Goal: Information Seeking & Learning: Learn about a topic

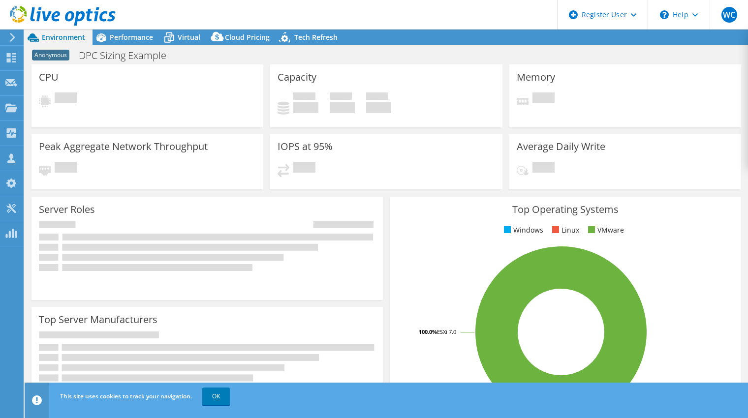
select select "USEast"
select select "USD"
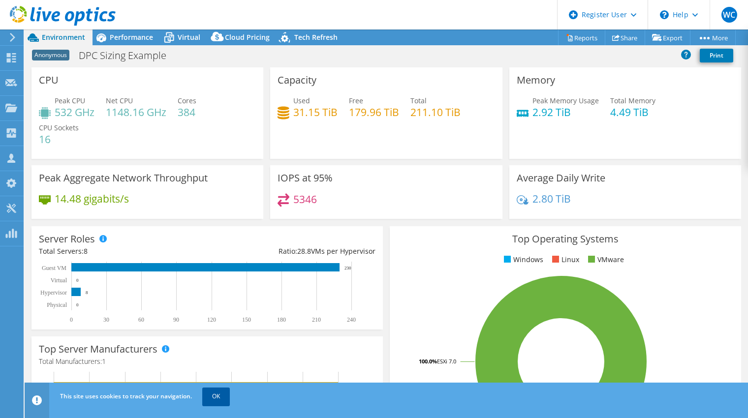
click at [221, 395] on link "OK" at bounding box center [216, 397] width 28 height 18
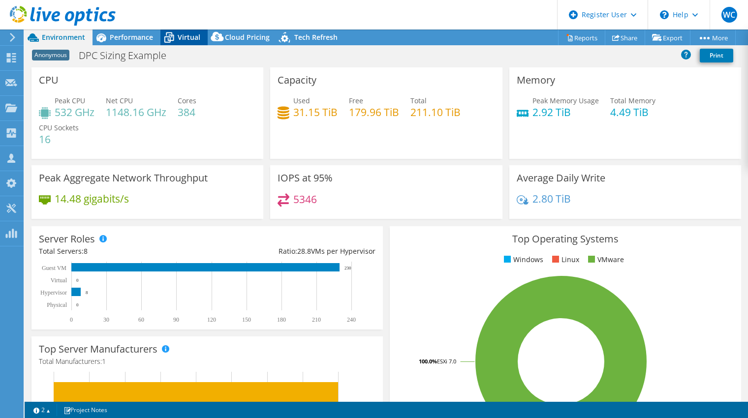
click at [179, 36] on span "Virtual" at bounding box center [189, 36] width 23 height 9
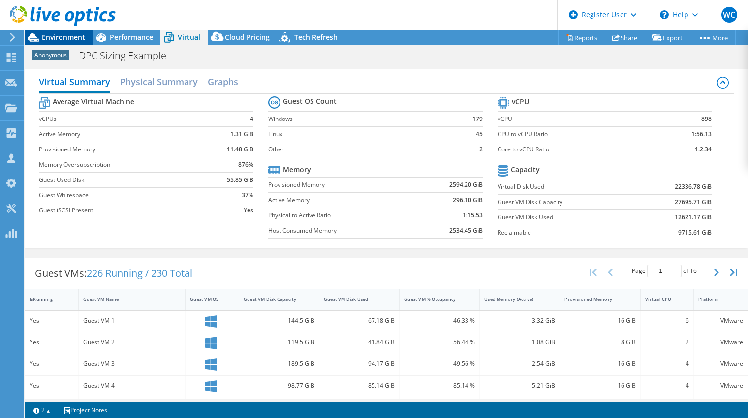
click at [77, 39] on span "Environment" at bounding box center [63, 36] width 43 height 9
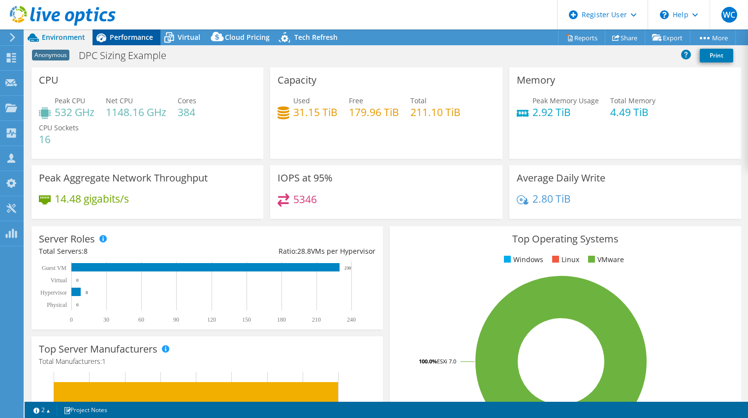
click at [132, 34] on span "Performance" at bounding box center [131, 36] width 43 height 9
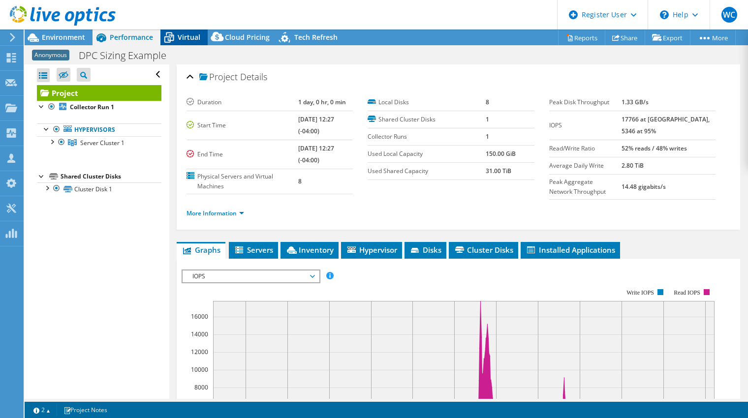
click at [203, 37] on div "Virtual" at bounding box center [183, 38] width 47 height 16
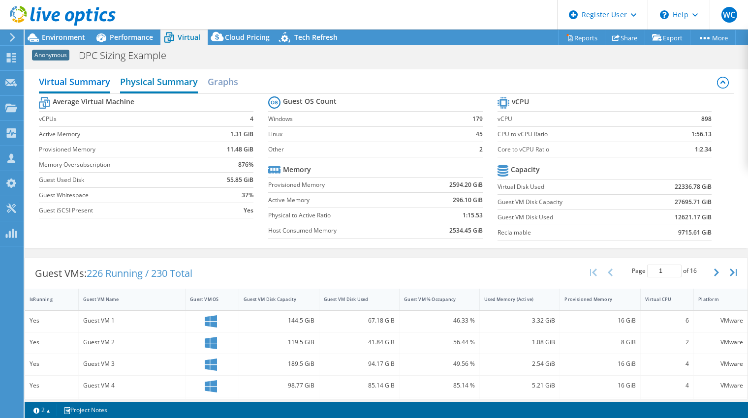
click at [151, 79] on h2 "Physical Summary" at bounding box center [159, 83] width 78 height 22
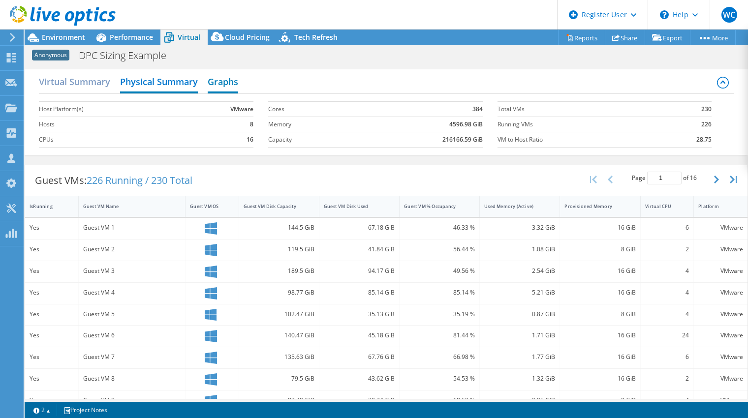
click at [217, 82] on h2 "Graphs" at bounding box center [223, 83] width 30 height 22
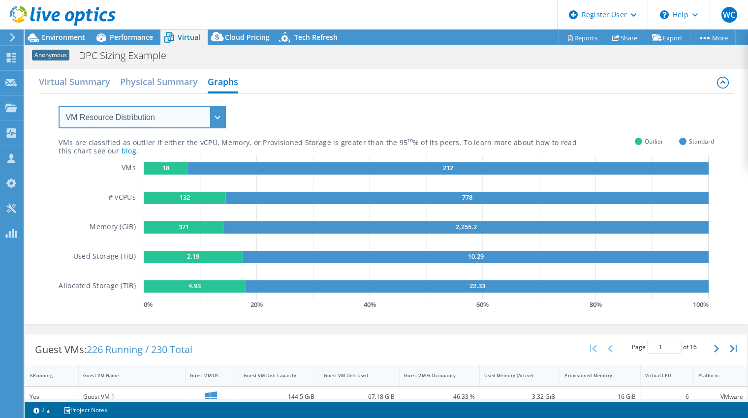
click at [157, 118] on select "VM Resource Distribution Provisioning Contrast Over Provisioning" at bounding box center [142, 117] width 167 height 22
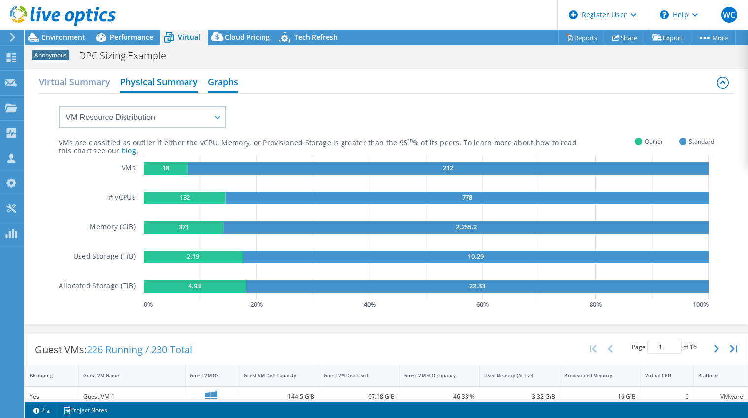
click at [150, 81] on h2 "Physical Summary" at bounding box center [159, 83] width 78 height 22
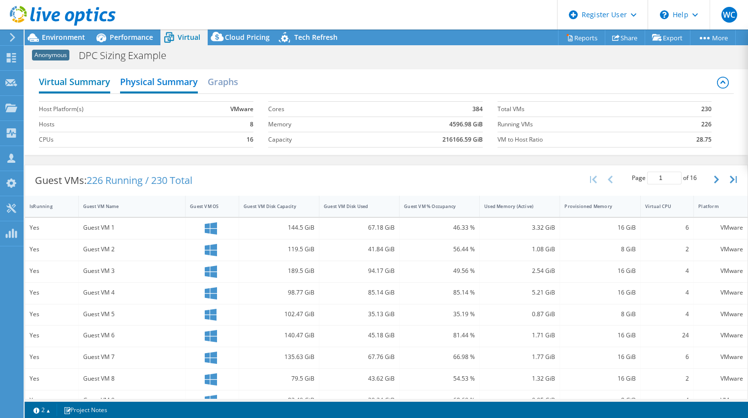
click at [83, 79] on h2 "Virtual Summary" at bounding box center [74, 83] width 71 height 22
